Goal: Book appointment/travel/reservation

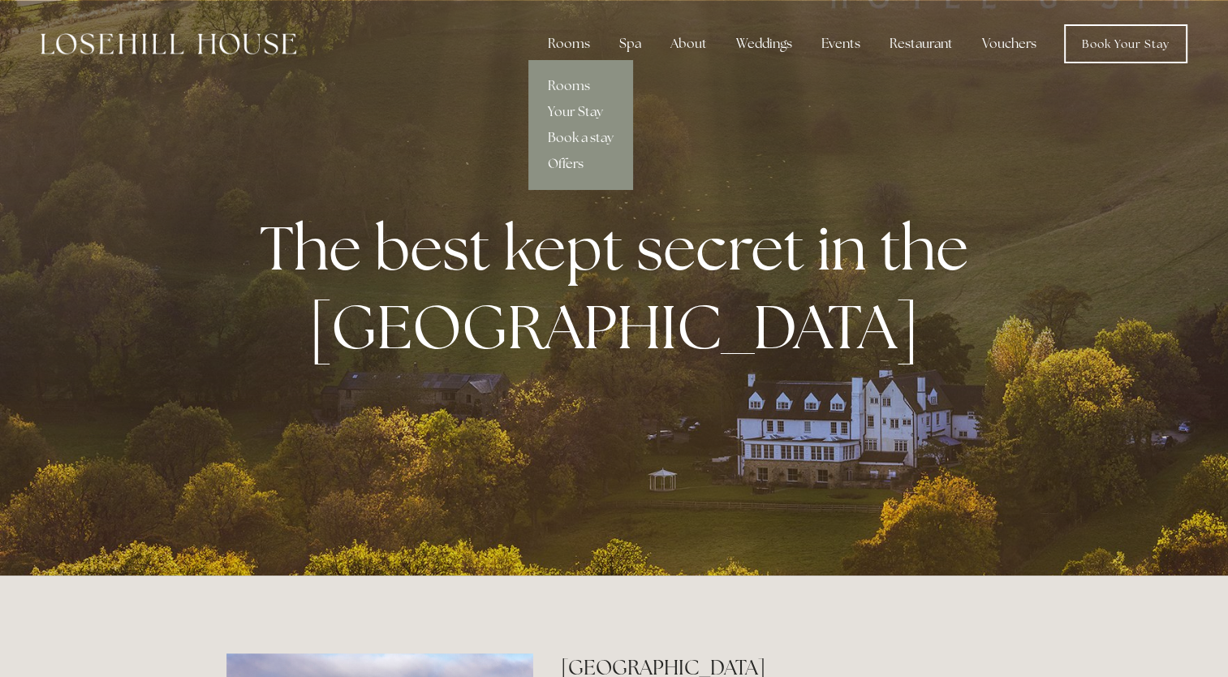
click at [582, 162] on link "Offers" at bounding box center [580, 164] width 105 height 26
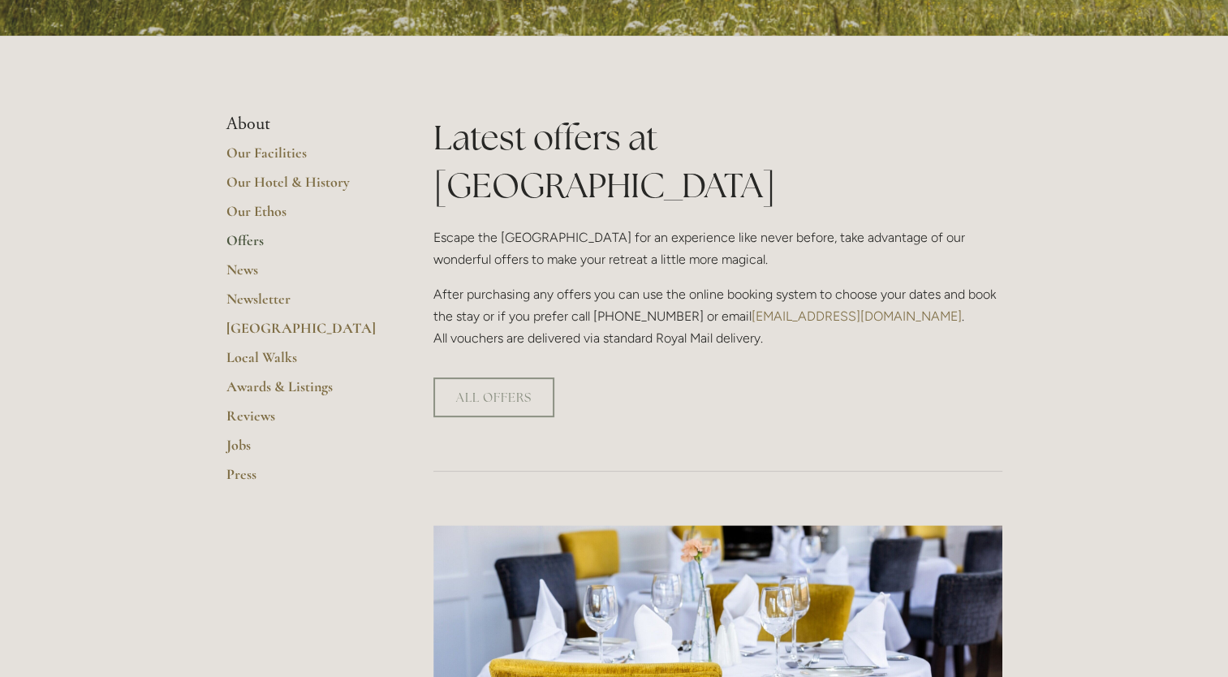
scroll to position [309, 0]
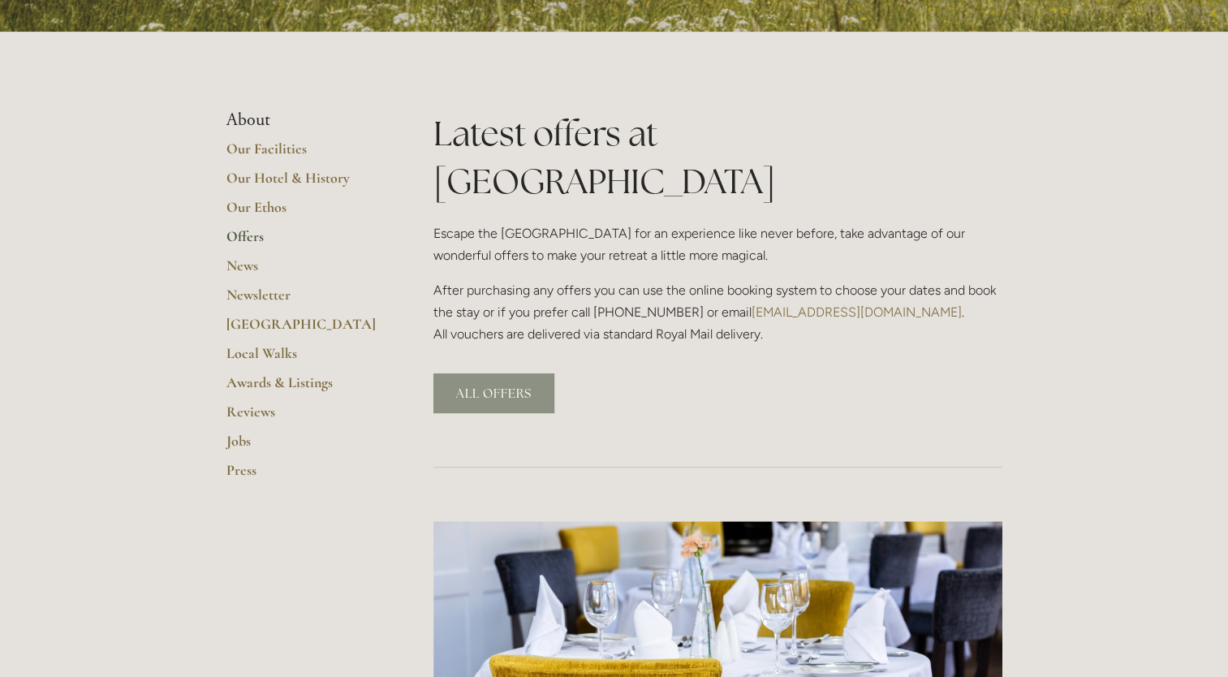
click at [488, 373] on link "ALL OFFERS" at bounding box center [493, 393] width 121 height 40
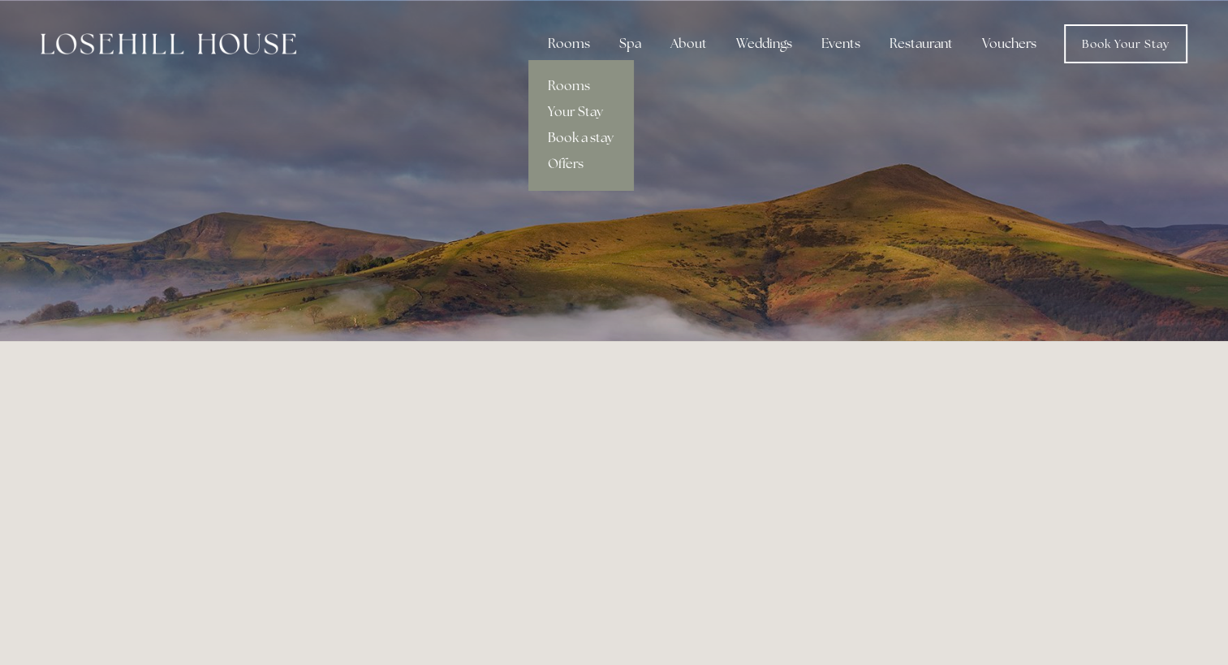
click at [575, 136] on link "Book a stay" at bounding box center [580, 138] width 105 height 26
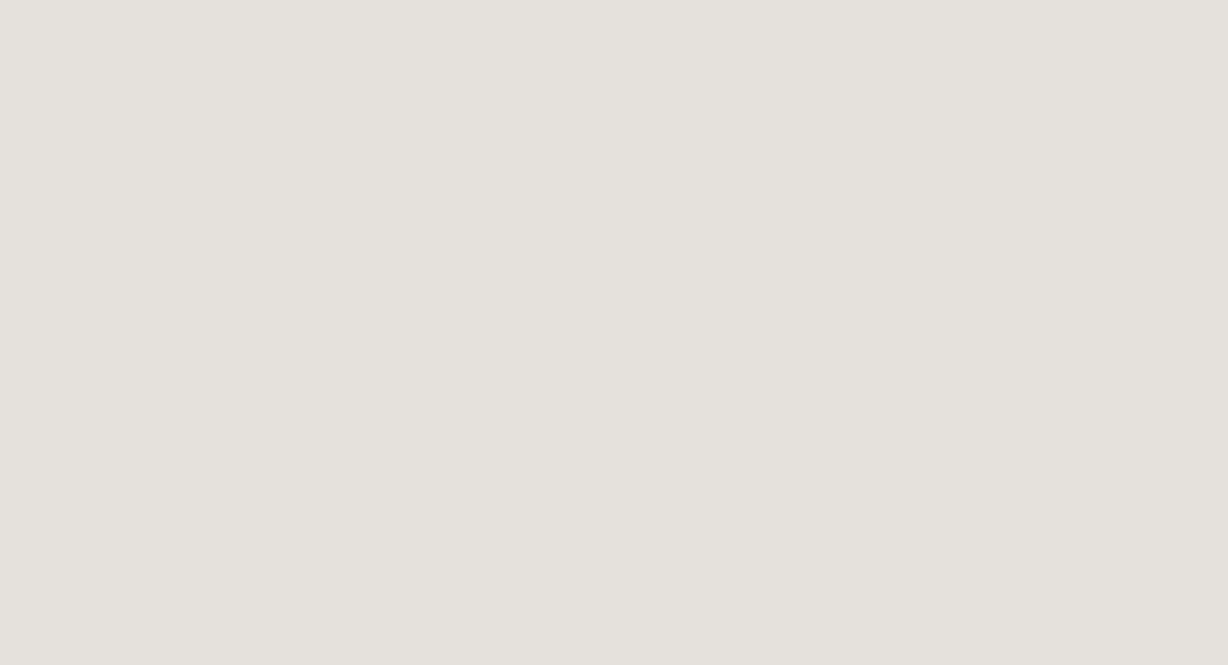
scroll to position [334, 0]
